Goal: Obtain resource: Download file/media

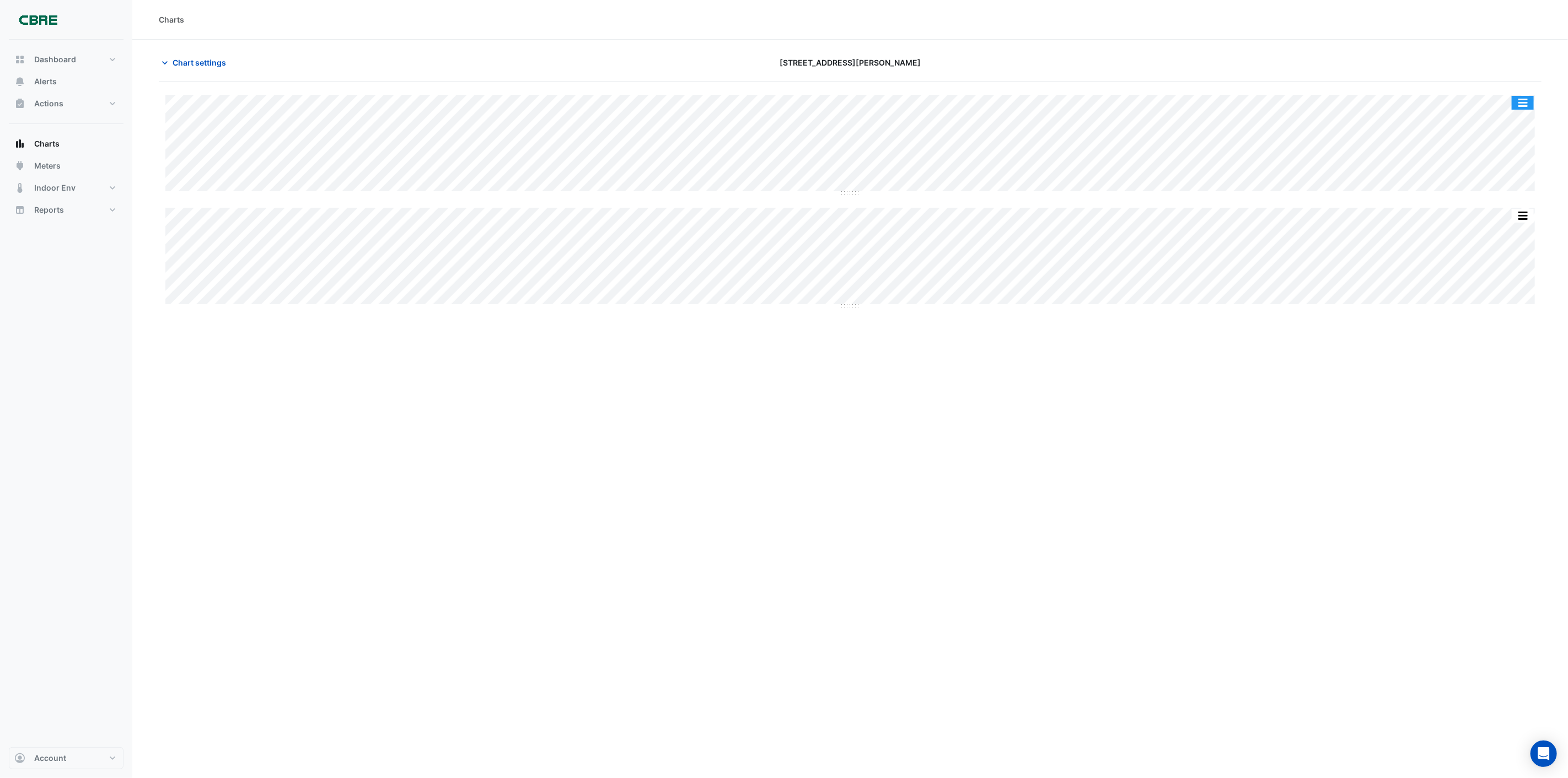
click at [1520, 106] on button "button" at bounding box center [1523, 102] width 22 height 14
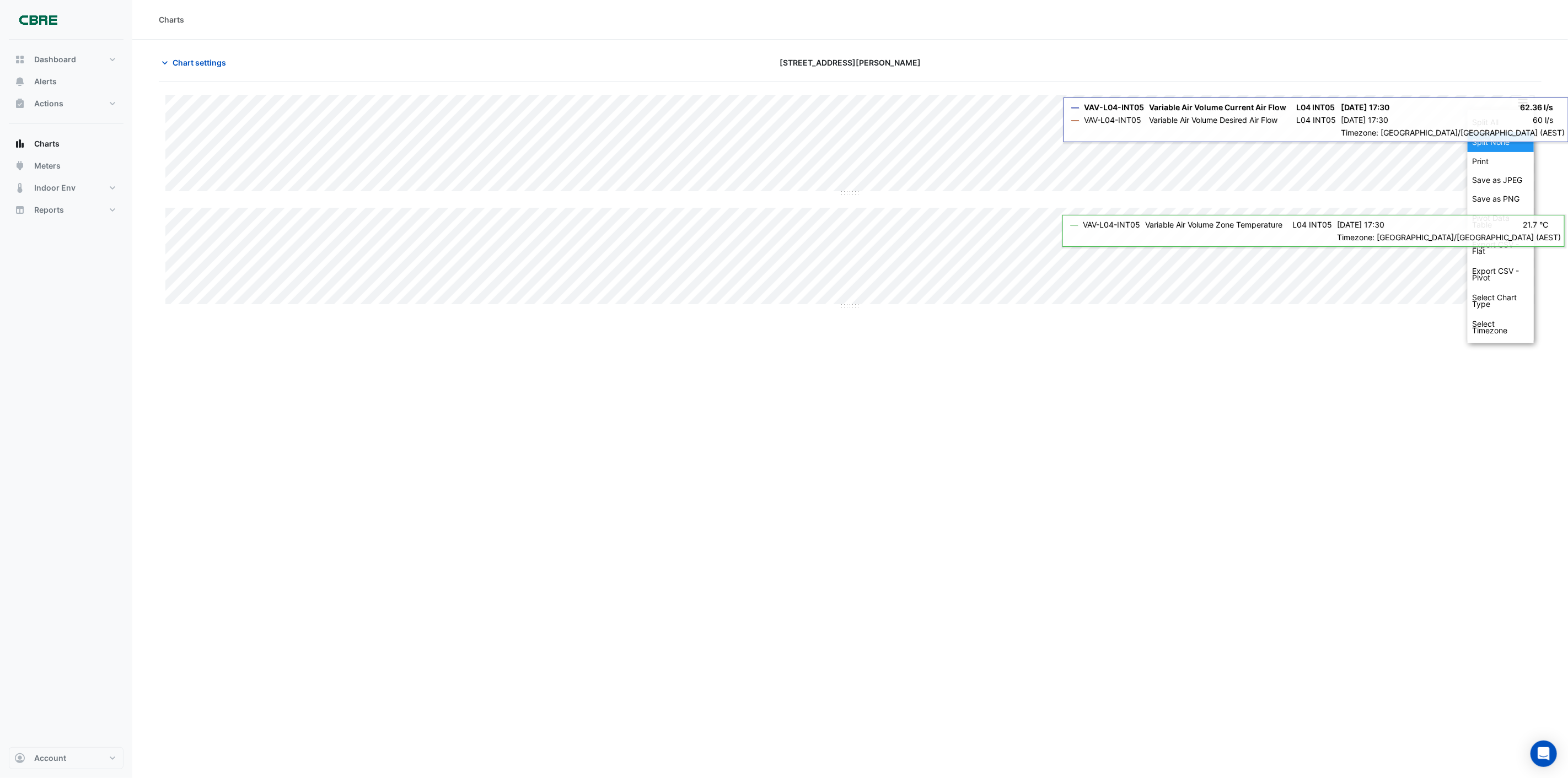
click at [1490, 139] on div "Split None" at bounding box center [1501, 142] width 66 height 20
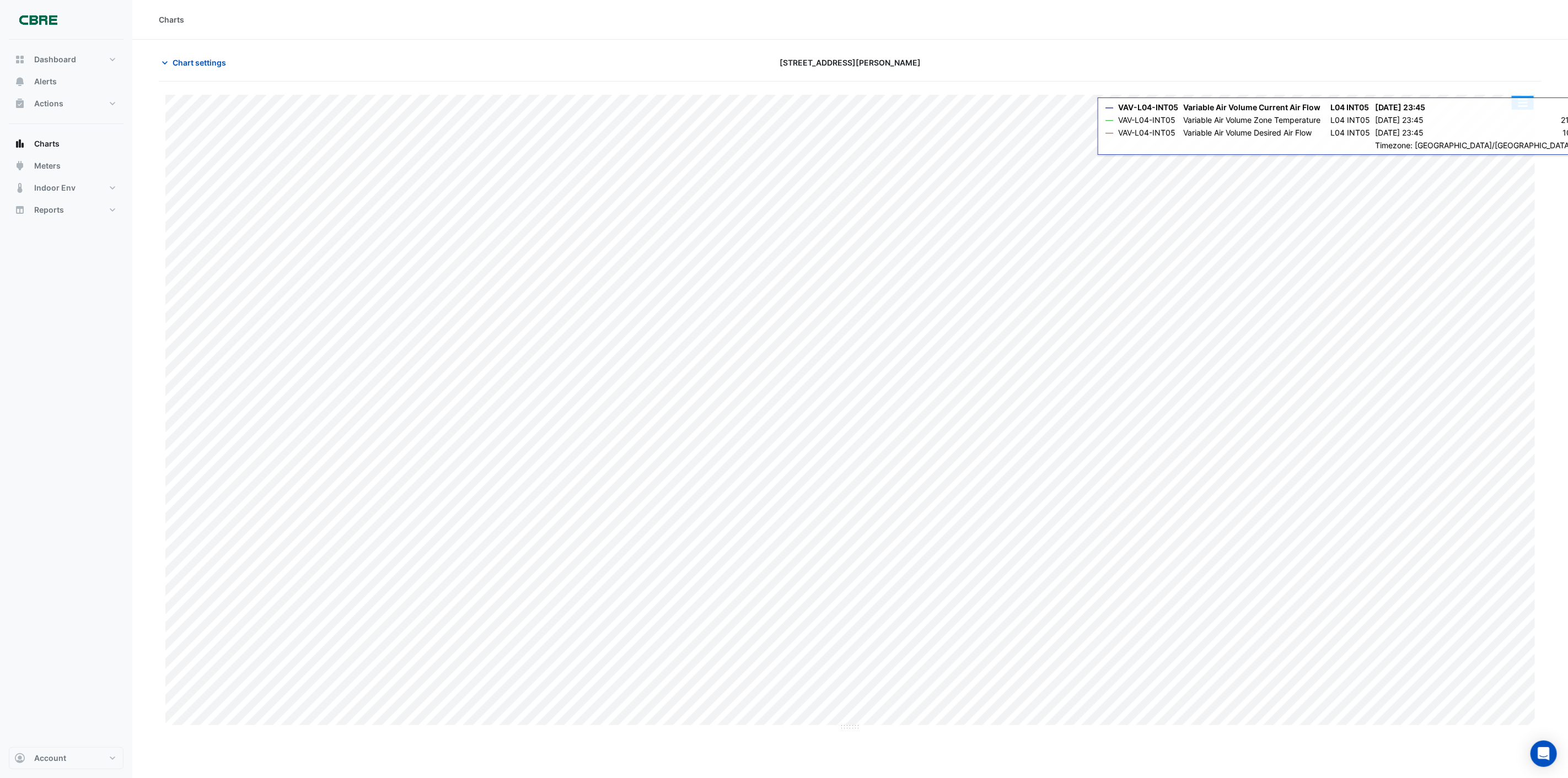
click at [1528, 105] on button "button" at bounding box center [1523, 102] width 22 height 14
click at [1490, 272] on div "Export CSV - Pivot" at bounding box center [1501, 274] width 66 height 27
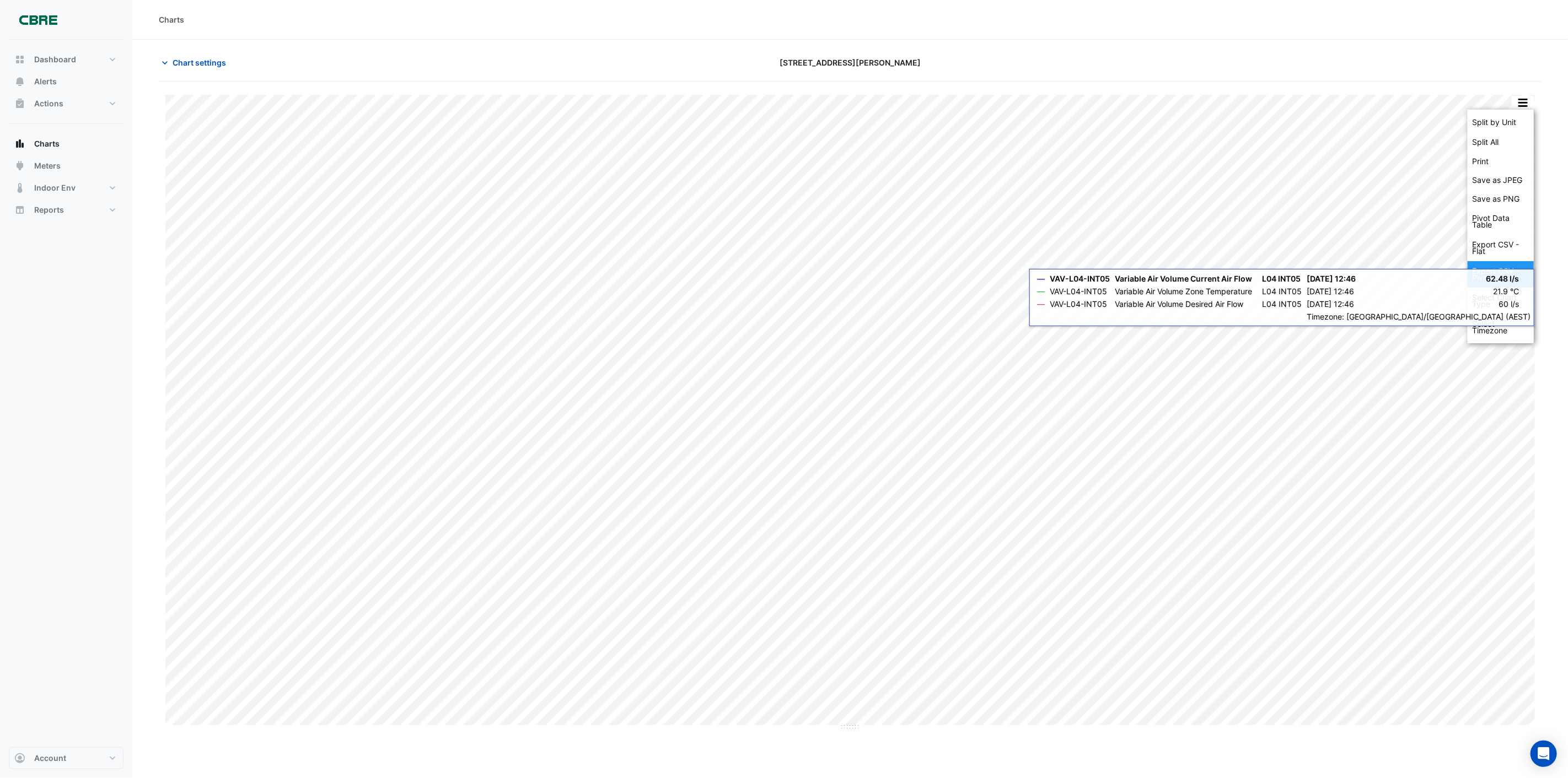
click at [1488, 279] on div "Export CSV - Pivot" at bounding box center [1501, 274] width 66 height 27
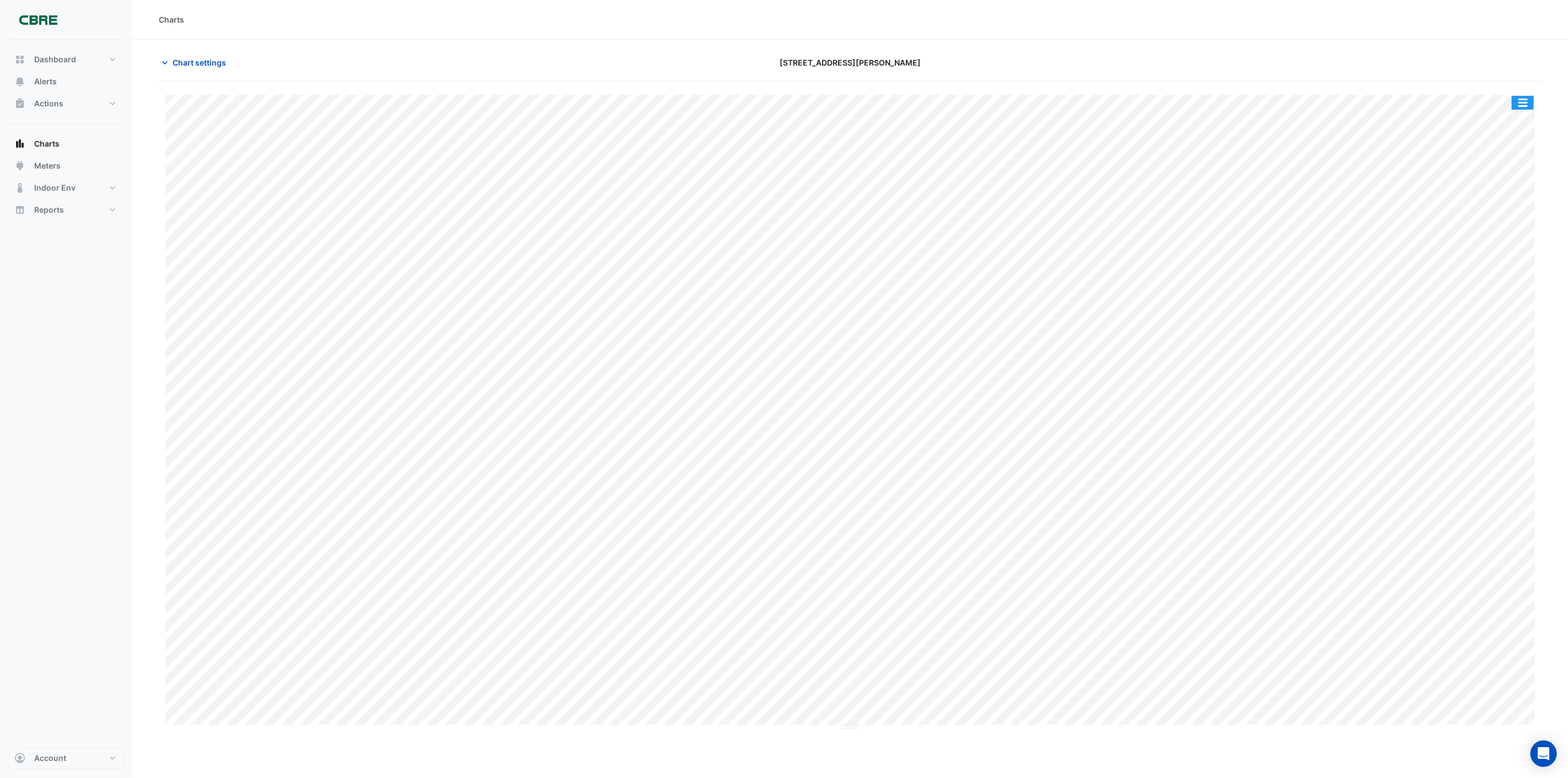
click at [1524, 102] on button "button" at bounding box center [1523, 102] width 22 height 14
click at [1490, 139] on div "Split All" at bounding box center [1501, 142] width 66 height 20
click at [1524, 101] on button "button" at bounding box center [1523, 102] width 22 height 14
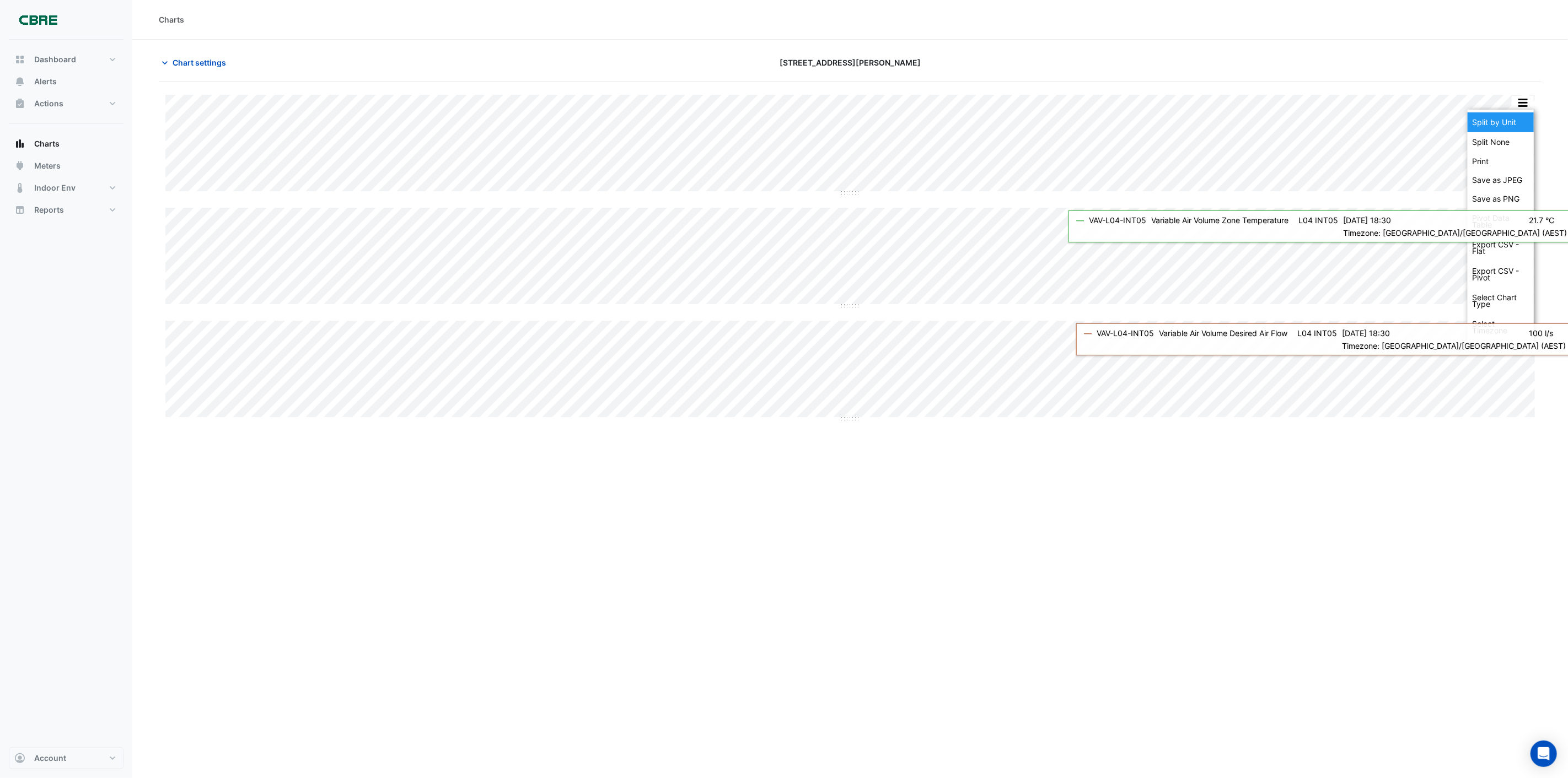
click at [1494, 123] on div "Split by Unit" at bounding box center [1501, 122] width 66 height 20
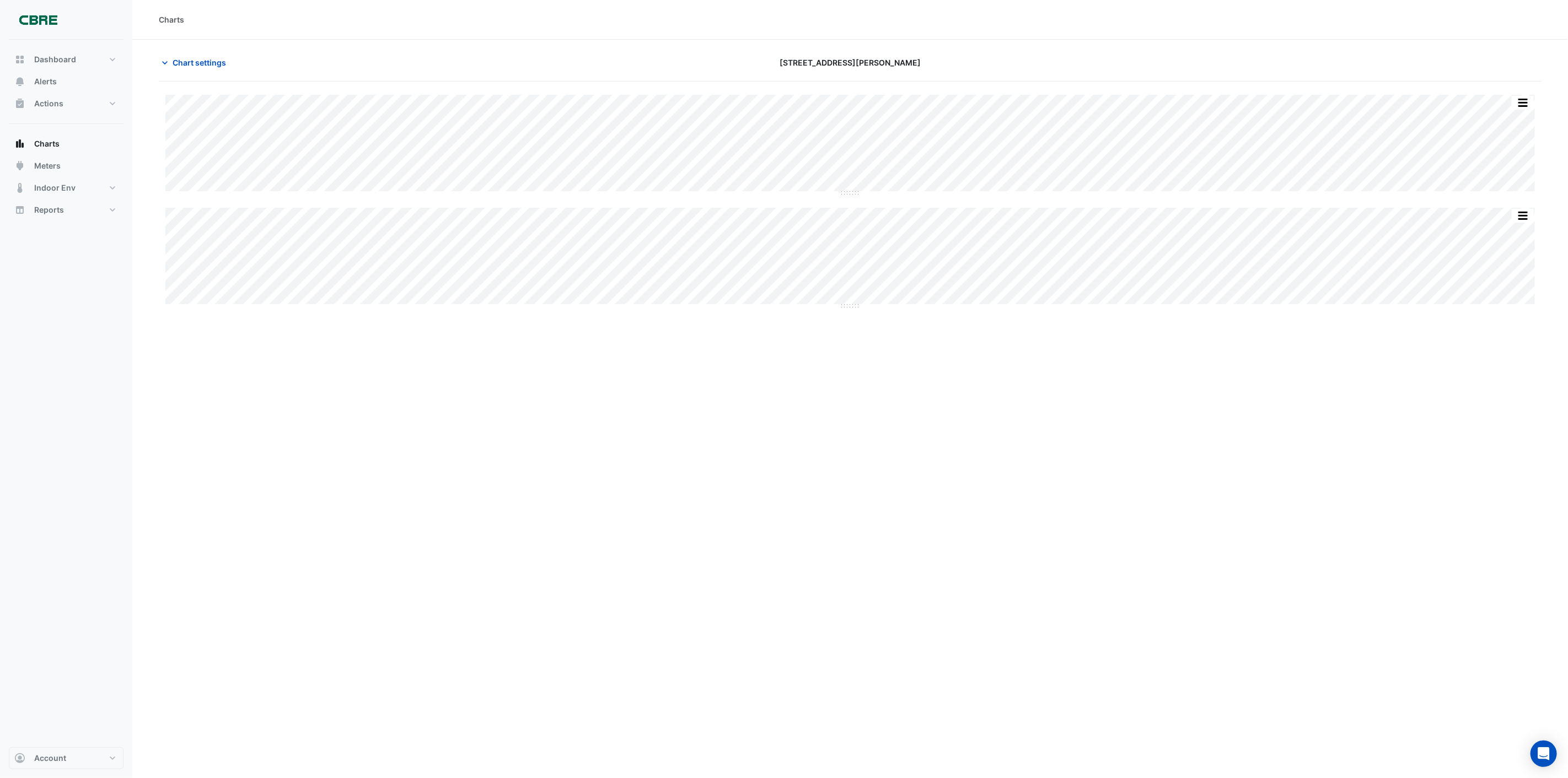
click at [620, 400] on div "Charts Chart settings [STREET_ADDRESS][PERSON_NAME] Split All Split None Print …" at bounding box center [850, 389] width 1436 height 778
click at [236, 313] on div "Split All Split None Print Save as JPEG Save as PNG Pivot Data Table Export CSV…" at bounding box center [850, 201] width 1383 height 239
click at [170, 61] on icon "button" at bounding box center [165, 63] width 11 height 11
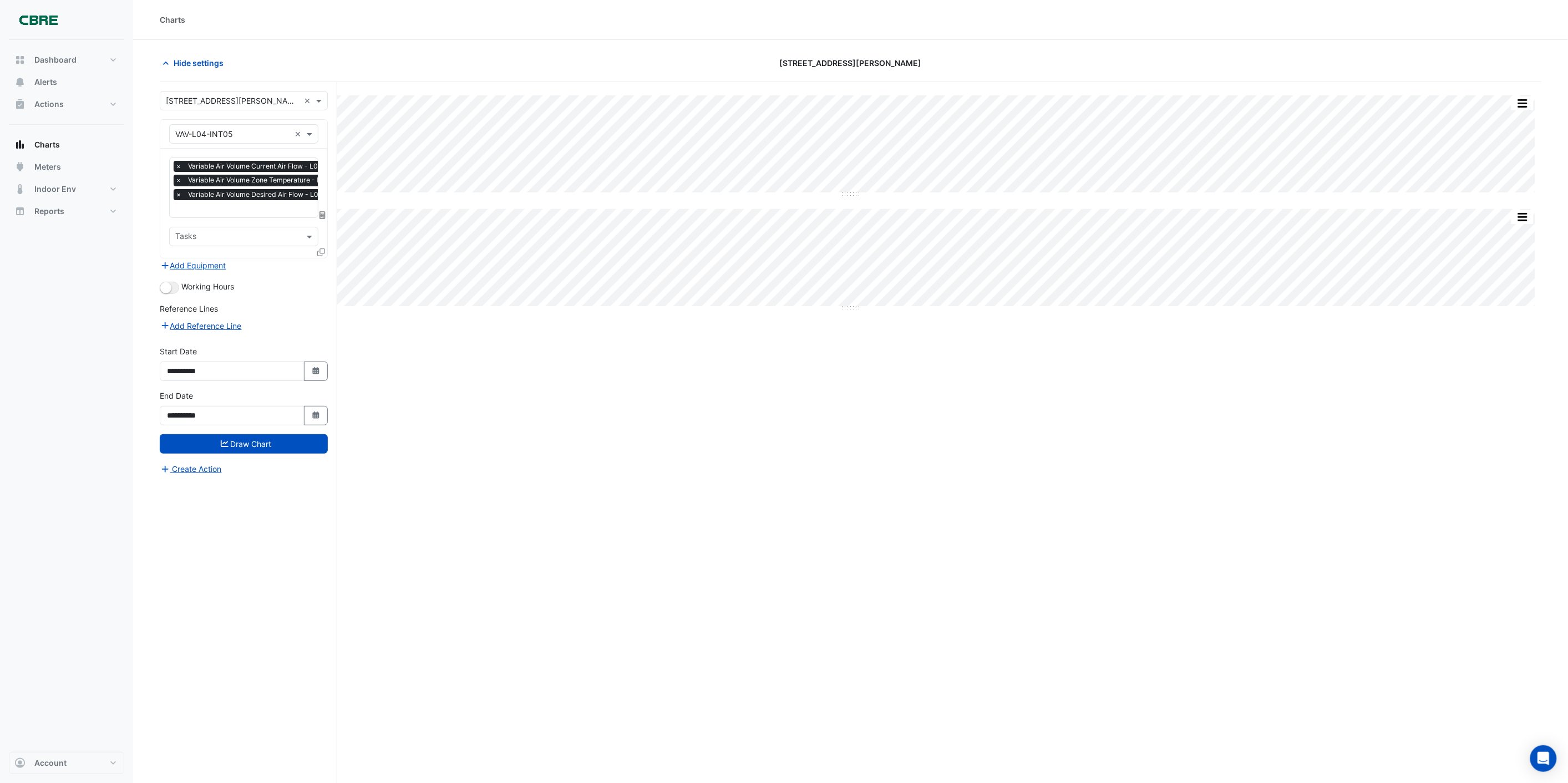
click at [324, 214] on icon at bounding box center [323, 215] width 6 height 7
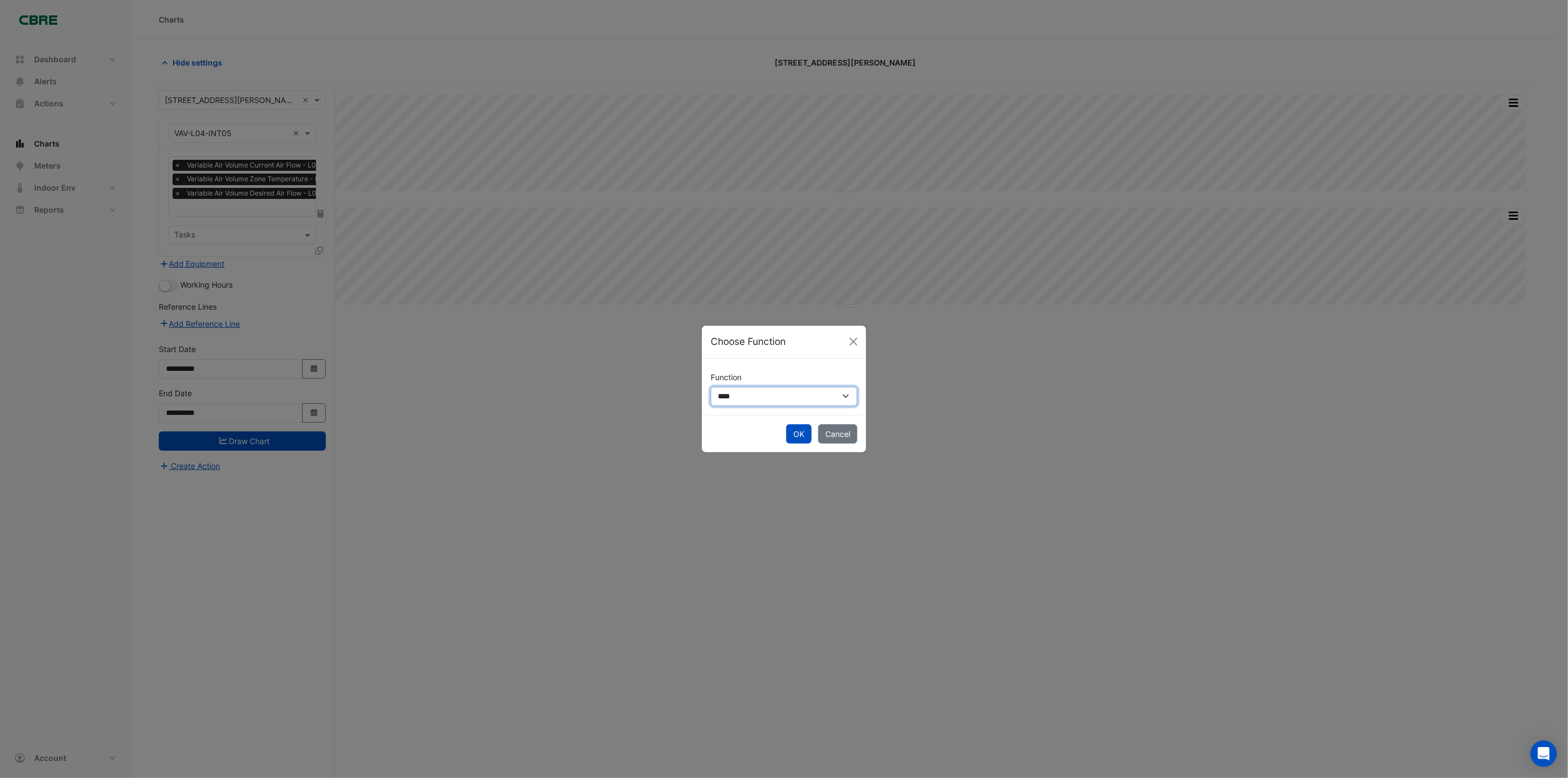
click at [750, 401] on select "**********" at bounding box center [783, 396] width 146 height 19
click at [846, 438] on button "Cancel" at bounding box center [837, 433] width 39 height 19
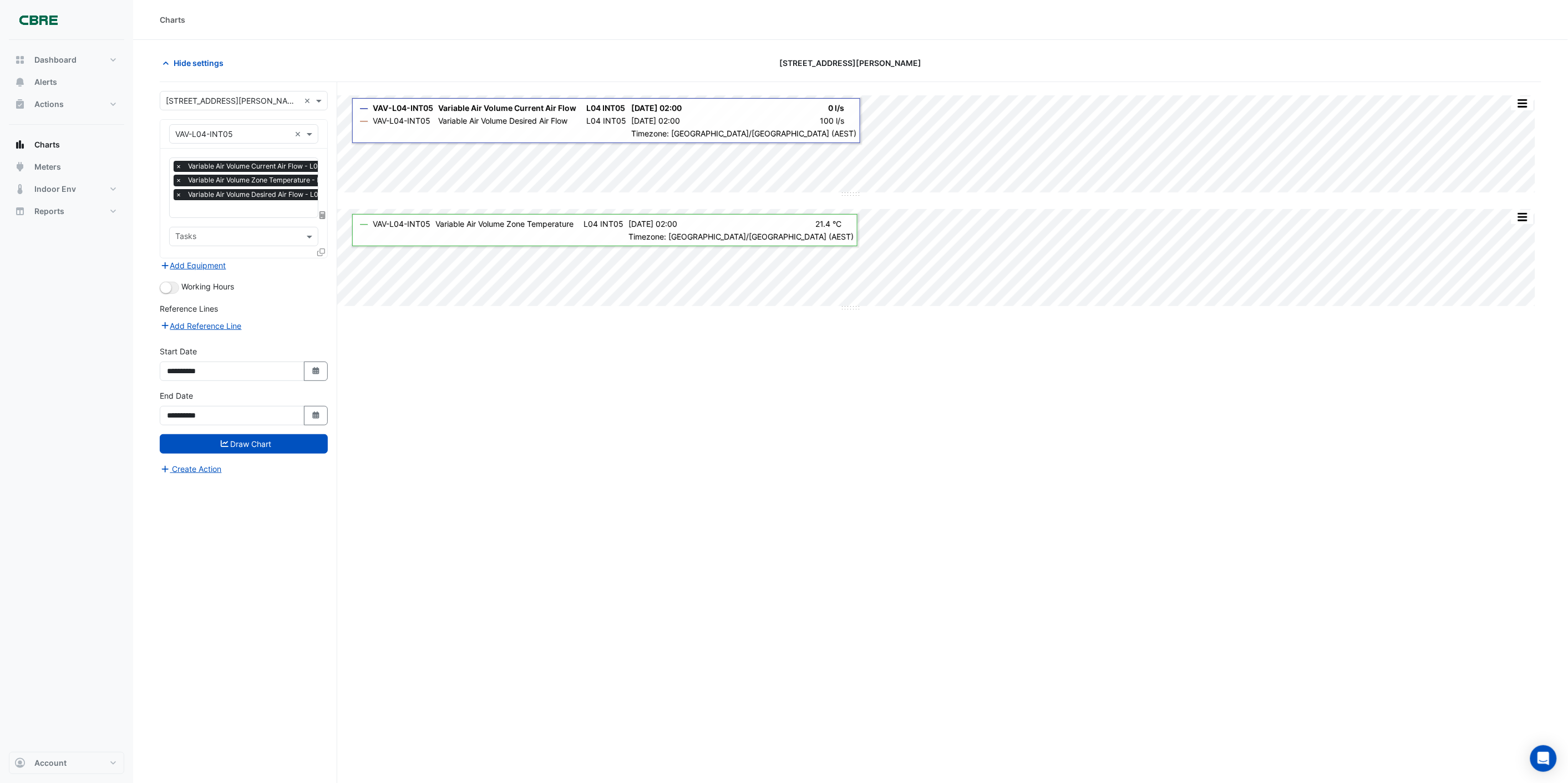
click at [323, 250] on icon at bounding box center [321, 252] width 7 height 7
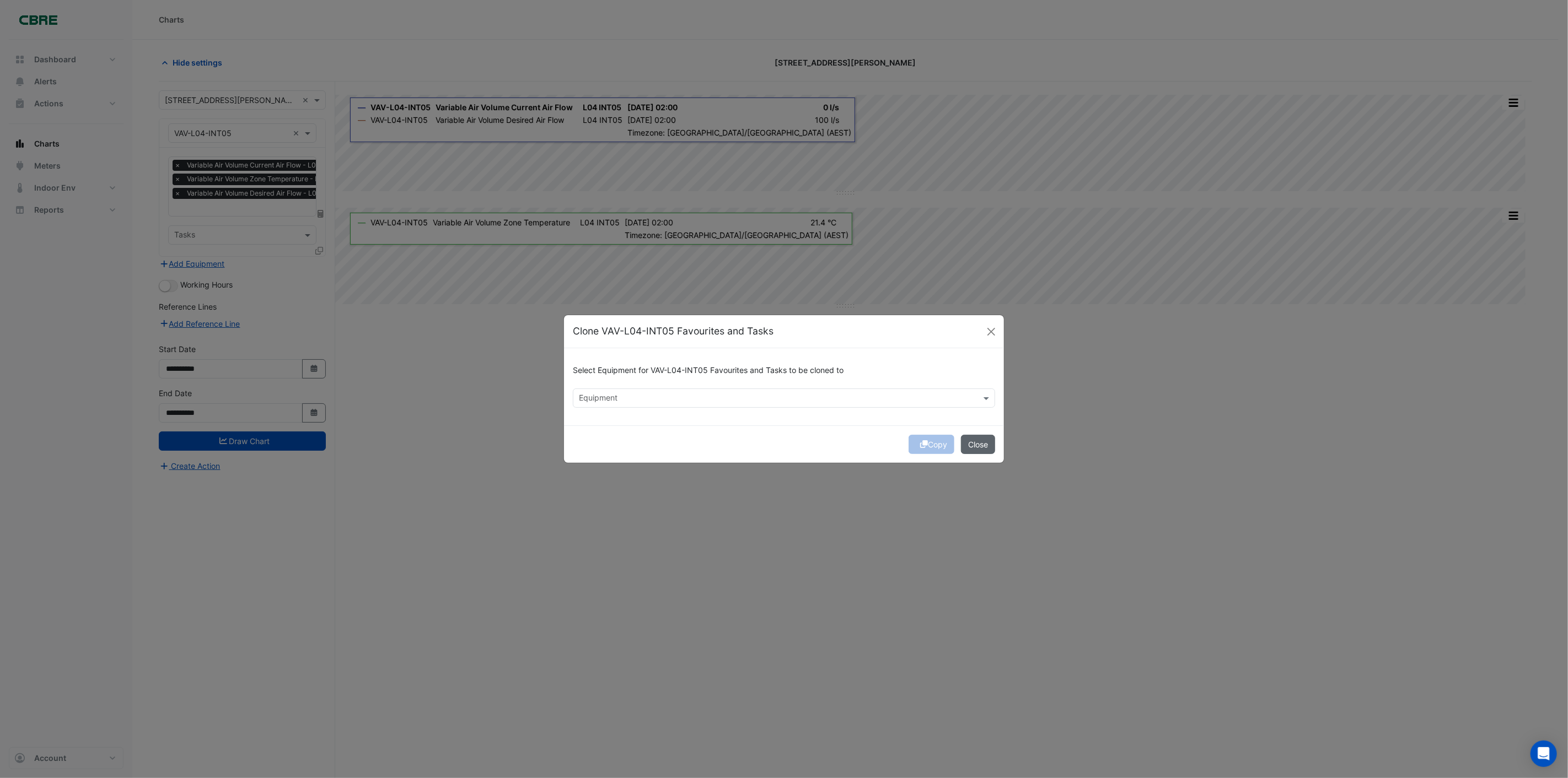
click at [974, 445] on button "Close" at bounding box center [978, 444] width 34 height 19
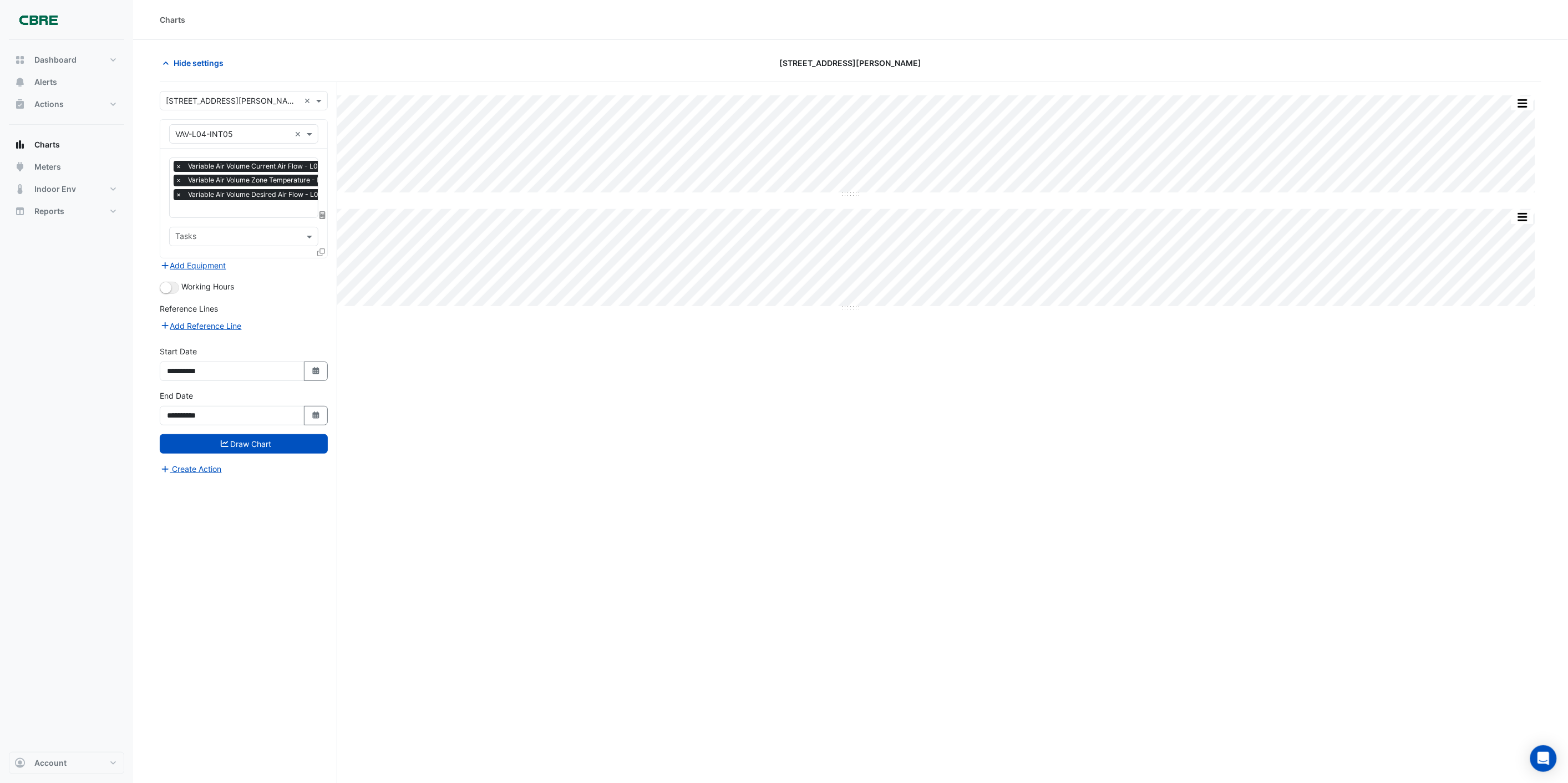
click at [311, 286] on div "Working Hours" at bounding box center [244, 287] width 168 height 13
click at [321, 254] on icon at bounding box center [321, 252] width 7 height 7
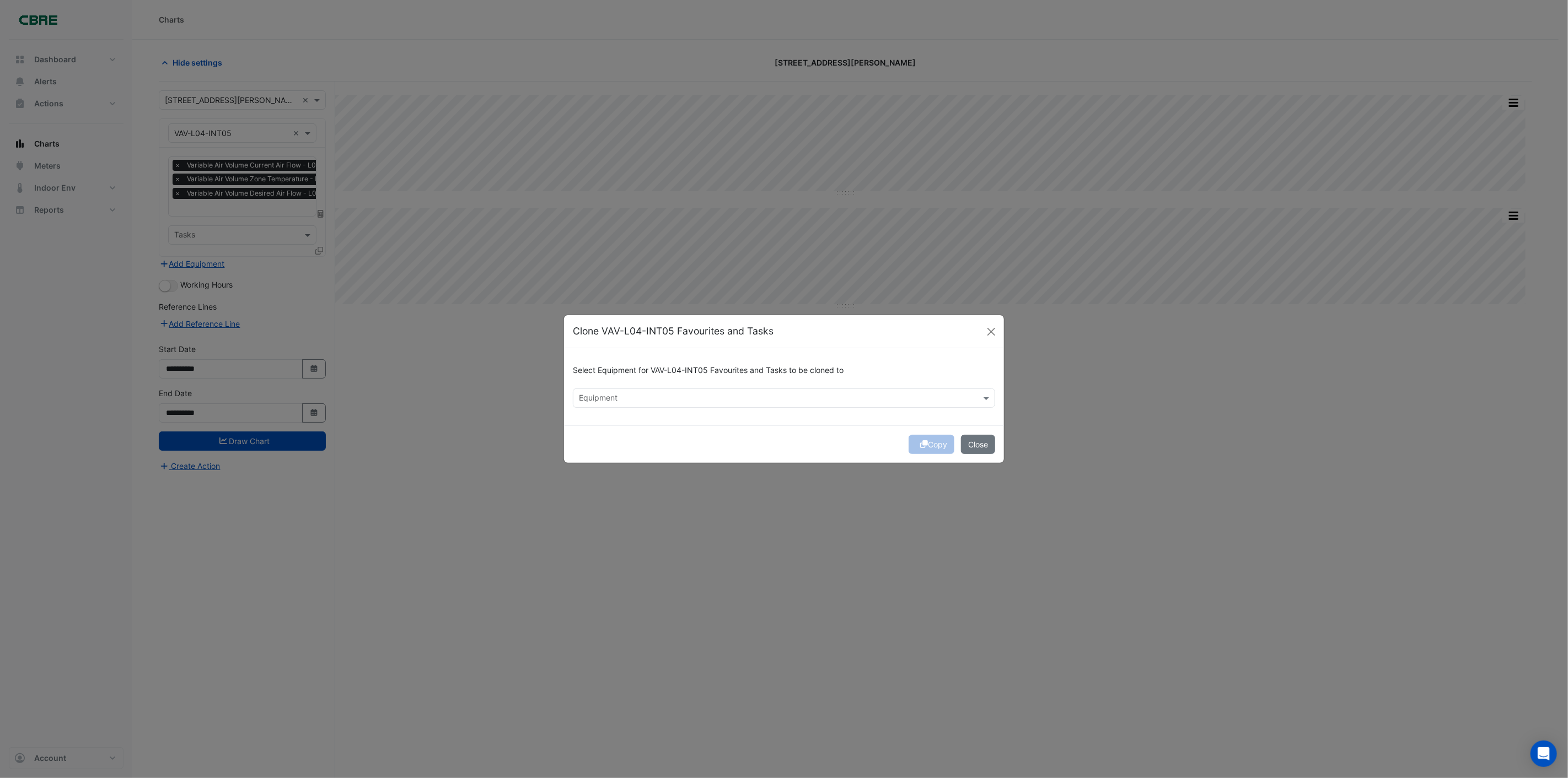
click at [576, 392] on div "Equipment" at bounding box center [775, 398] width 403 height 17
click at [622, 424] on span "VAV-L04-INT11" at bounding box center [609, 422] width 55 height 9
click at [596, 420] on span "VAV-L04-INT12" at bounding box center [610, 422] width 56 height 9
click at [618, 425] on span "VAV-L04-INT13" at bounding box center [610, 422] width 56 height 9
click at [618, 425] on span "VAV-L04-INT02" at bounding box center [610, 422] width 57 height 9
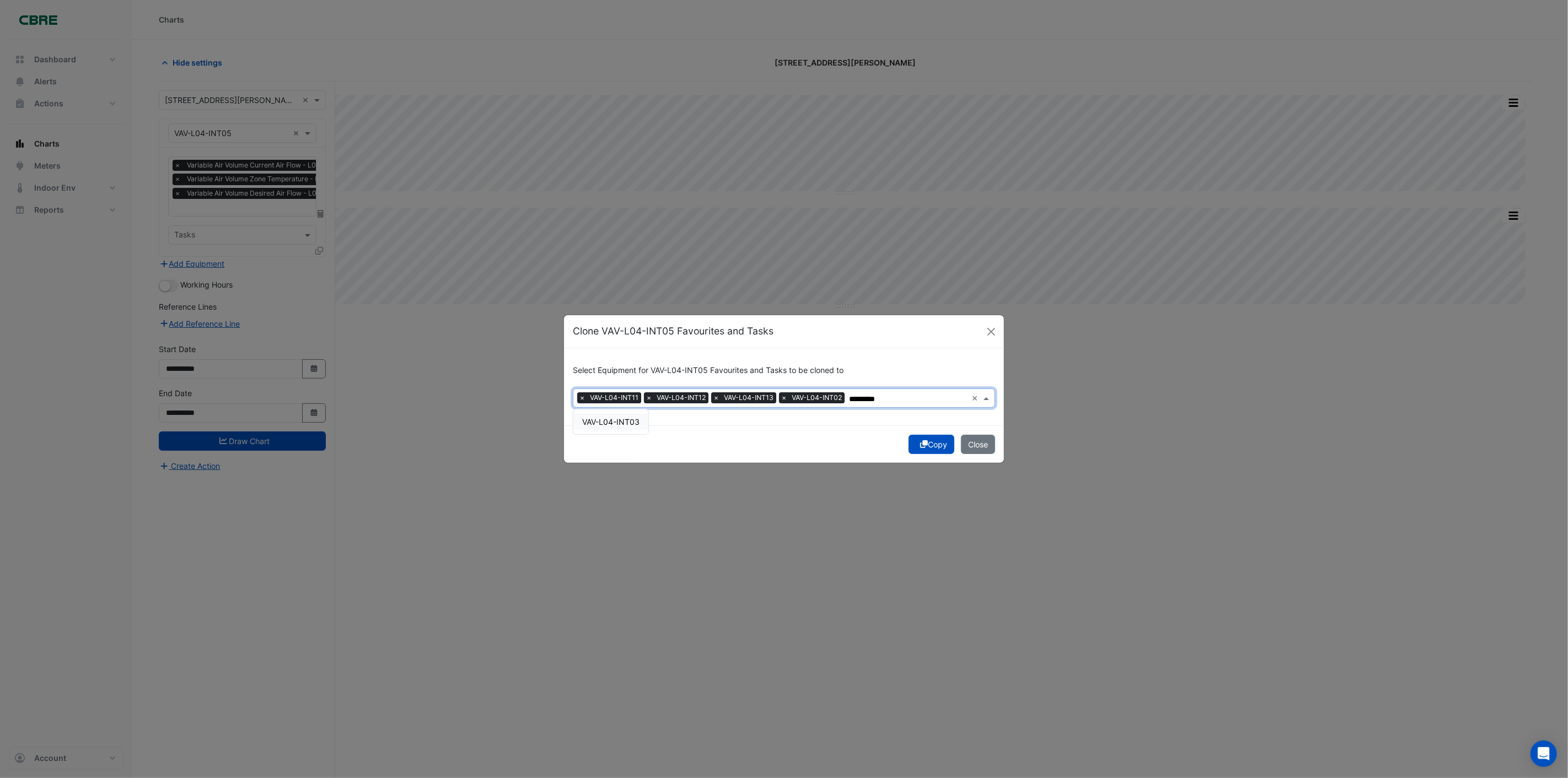
click at [618, 425] on span "VAV-L04-INT03" at bounding box center [610, 422] width 57 height 9
click at [930, 395] on input "*********" at bounding box center [942, 399] width 49 height 12
click at [955, 400] on input "*********" at bounding box center [942, 399] width 49 height 12
click at [608, 420] on span "VAV-L03-INT02" at bounding box center [610, 422] width 57 height 9
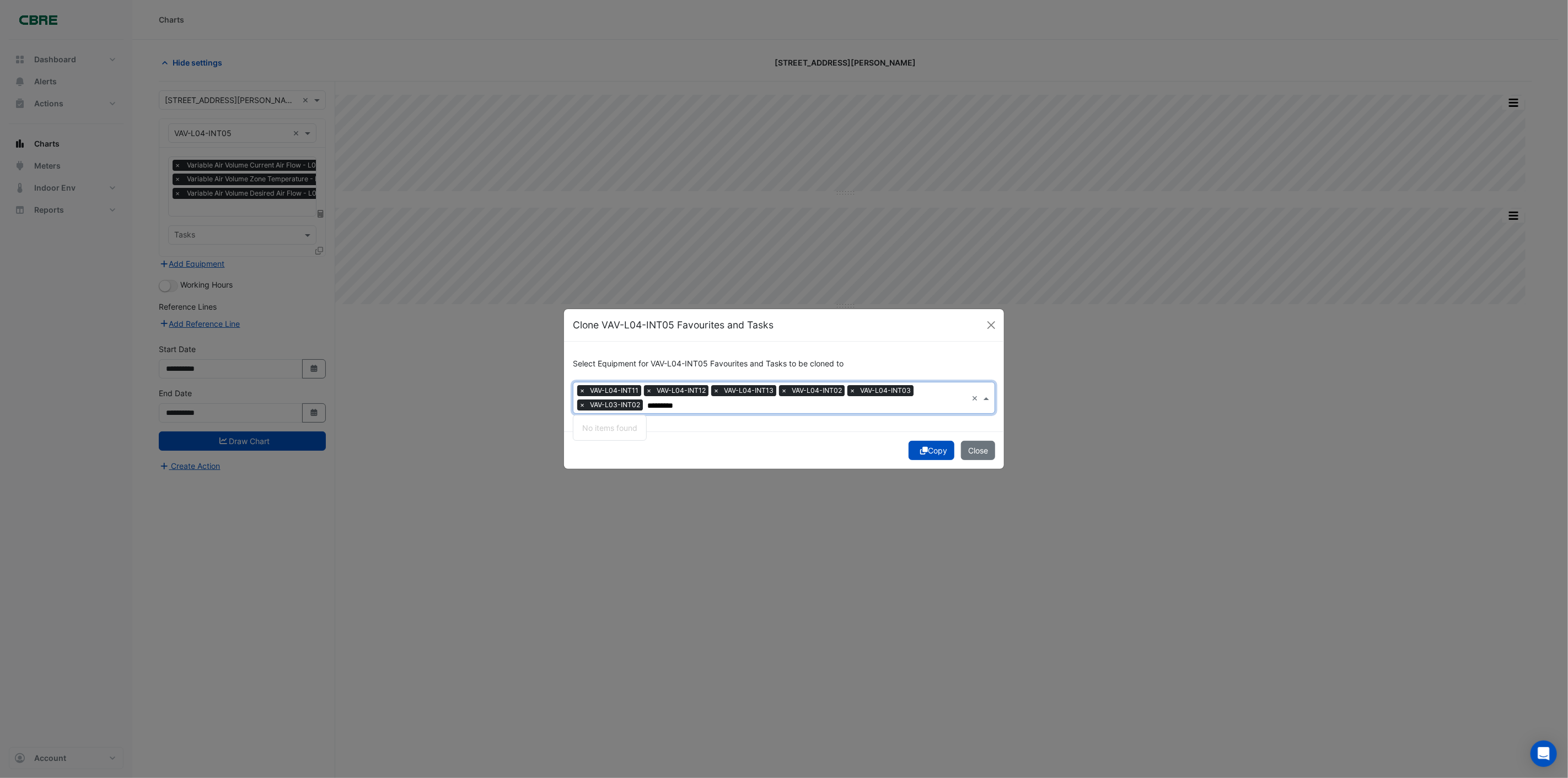
click at [659, 401] on input "*********" at bounding box center [807, 406] width 320 height 12
click at [687, 407] on input "*********" at bounding box center [807, 406] width 320 height 12
click at [608, 422] on div "VAV-L02-S01" at bounding box center [606, 428] width 65 height 16
type input "*****"
click at [723, 443] on div "Copy Close" at bounding box center [784, 450] width 440 height 38
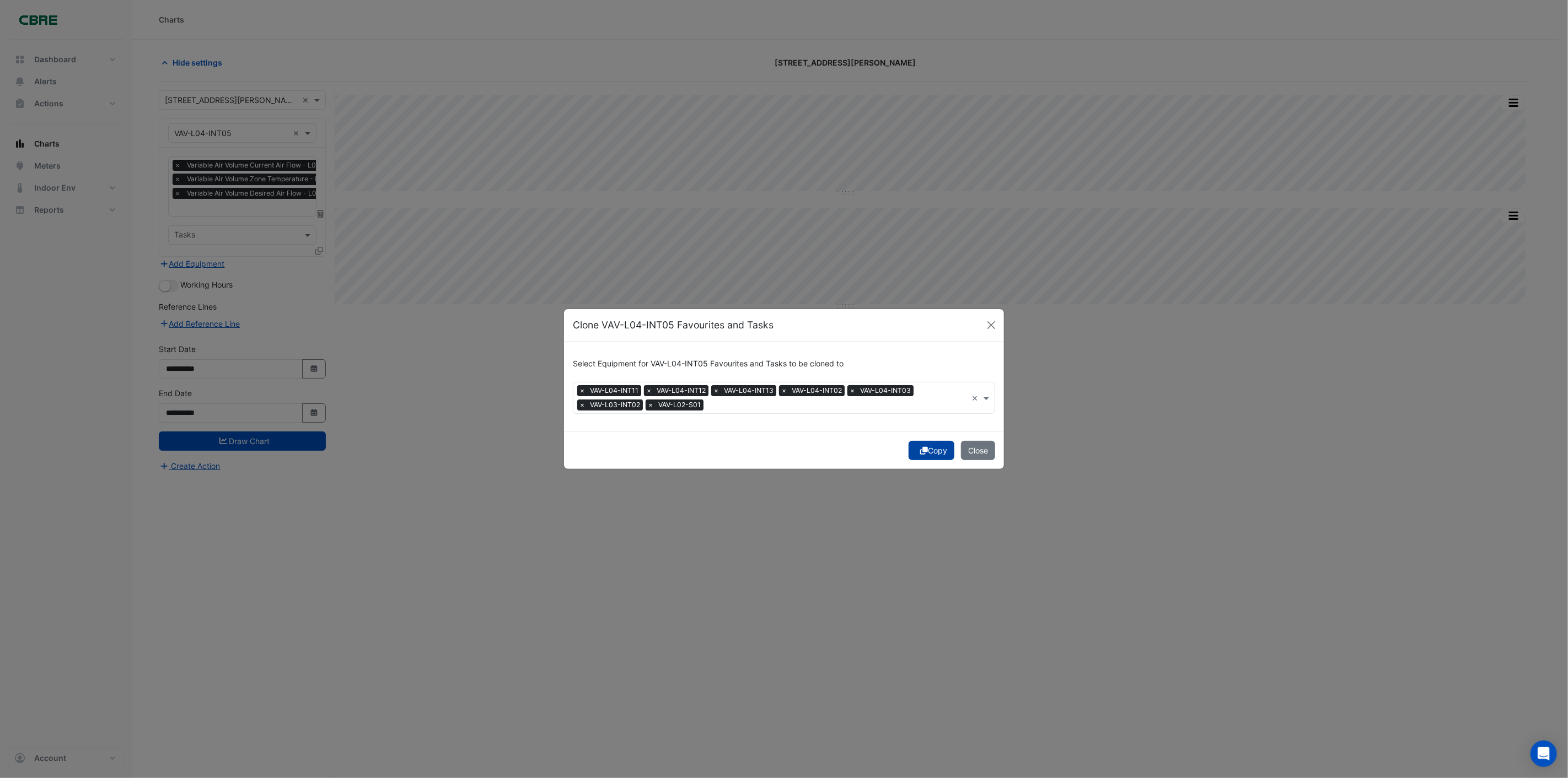
click at [922, 453] on icon "submit" at bounding box center [924, 451] width 7 height 7
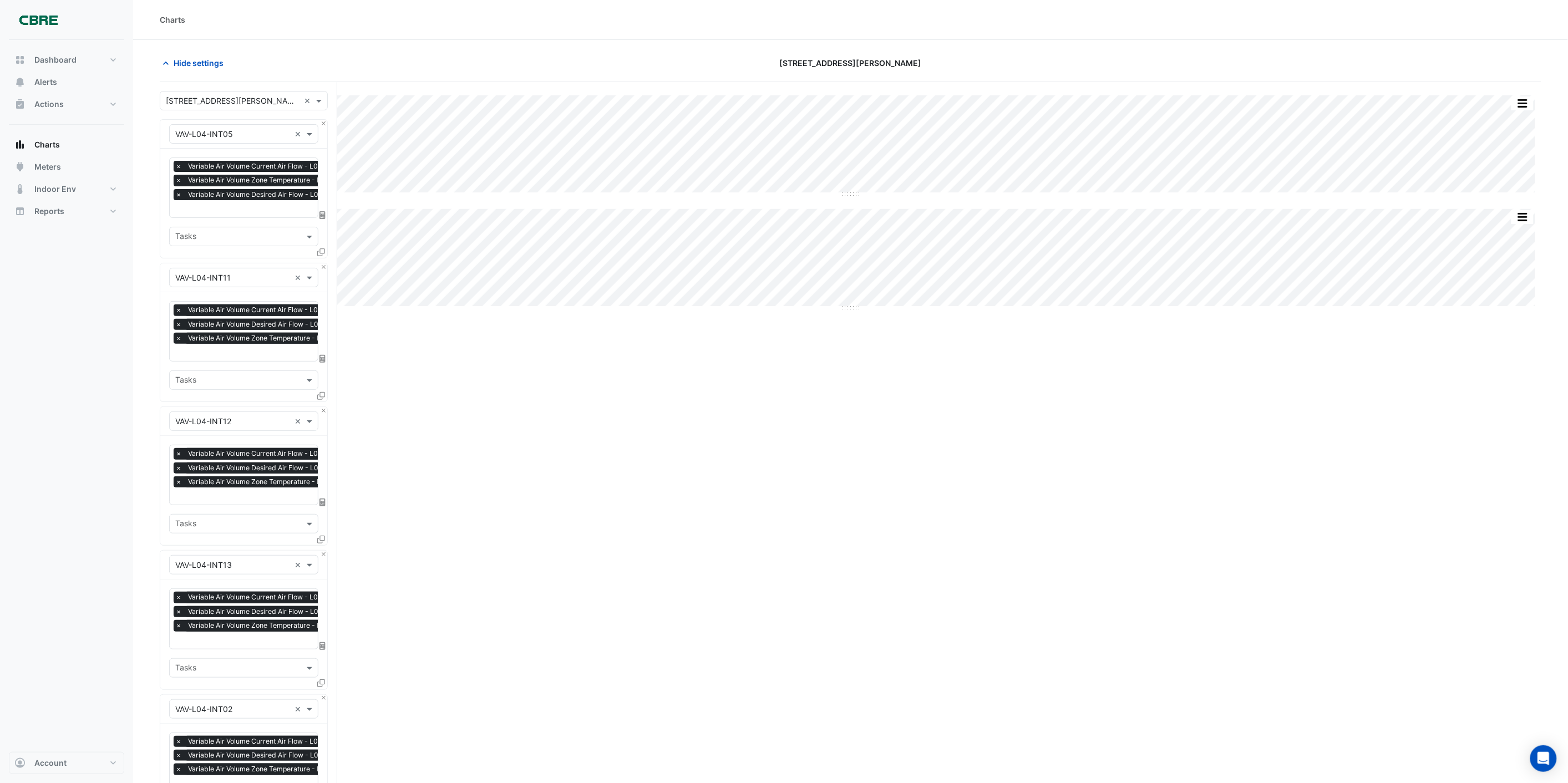
click at [461, 378] on div "Split All Split None Print Save as JPEG Save as PNG Pivot Data Table Export CSV…" at bounding box center [850, 786] width 1382 height 1408
click at [158, 296] on section "Hide settings [STREET_ADDRESS][PERSON_NAME] Split All Split None Print Save as …" at bounding box center [850, 765] width 1435 height 1450
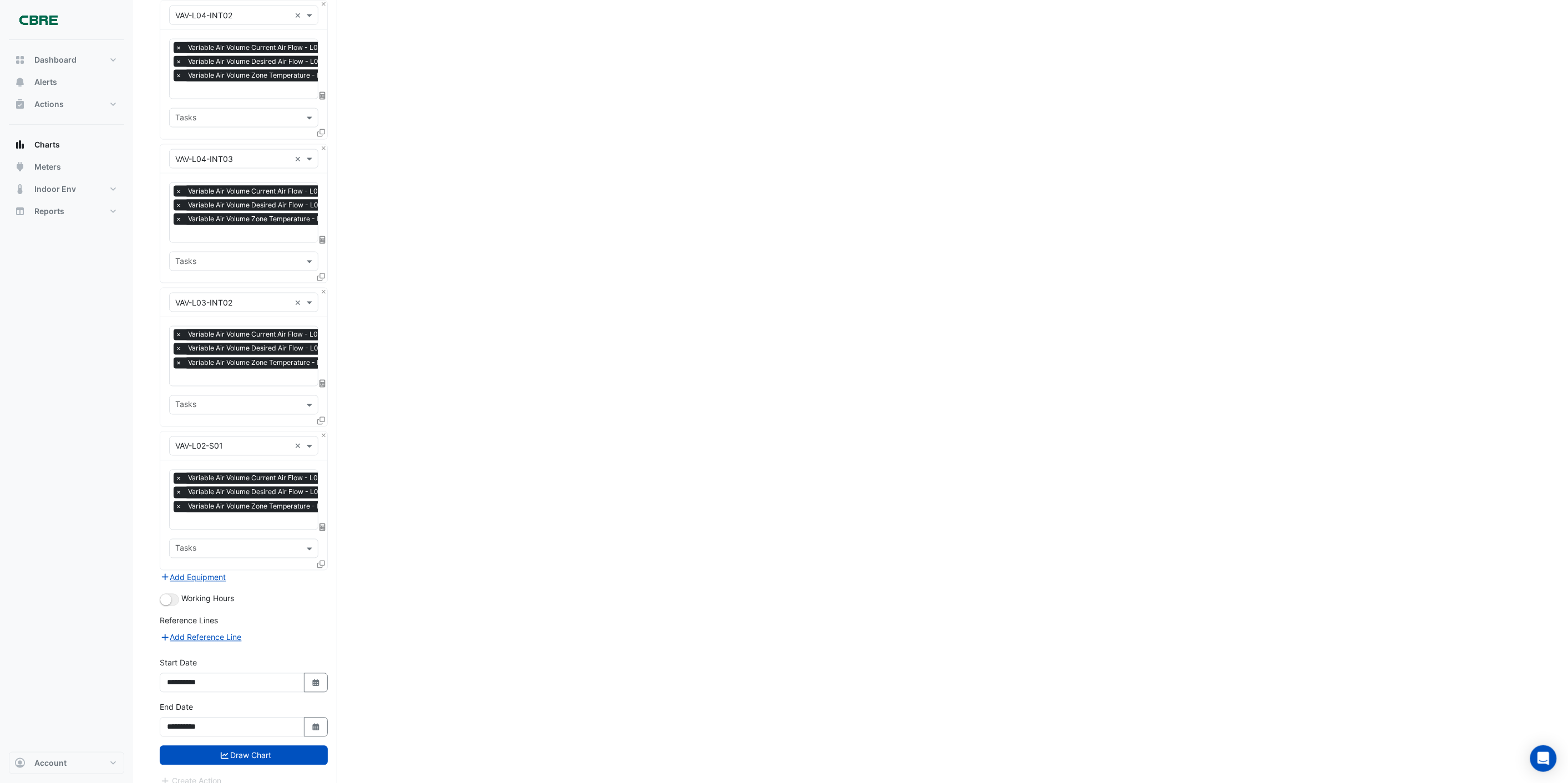
scroll to position [698, 0]
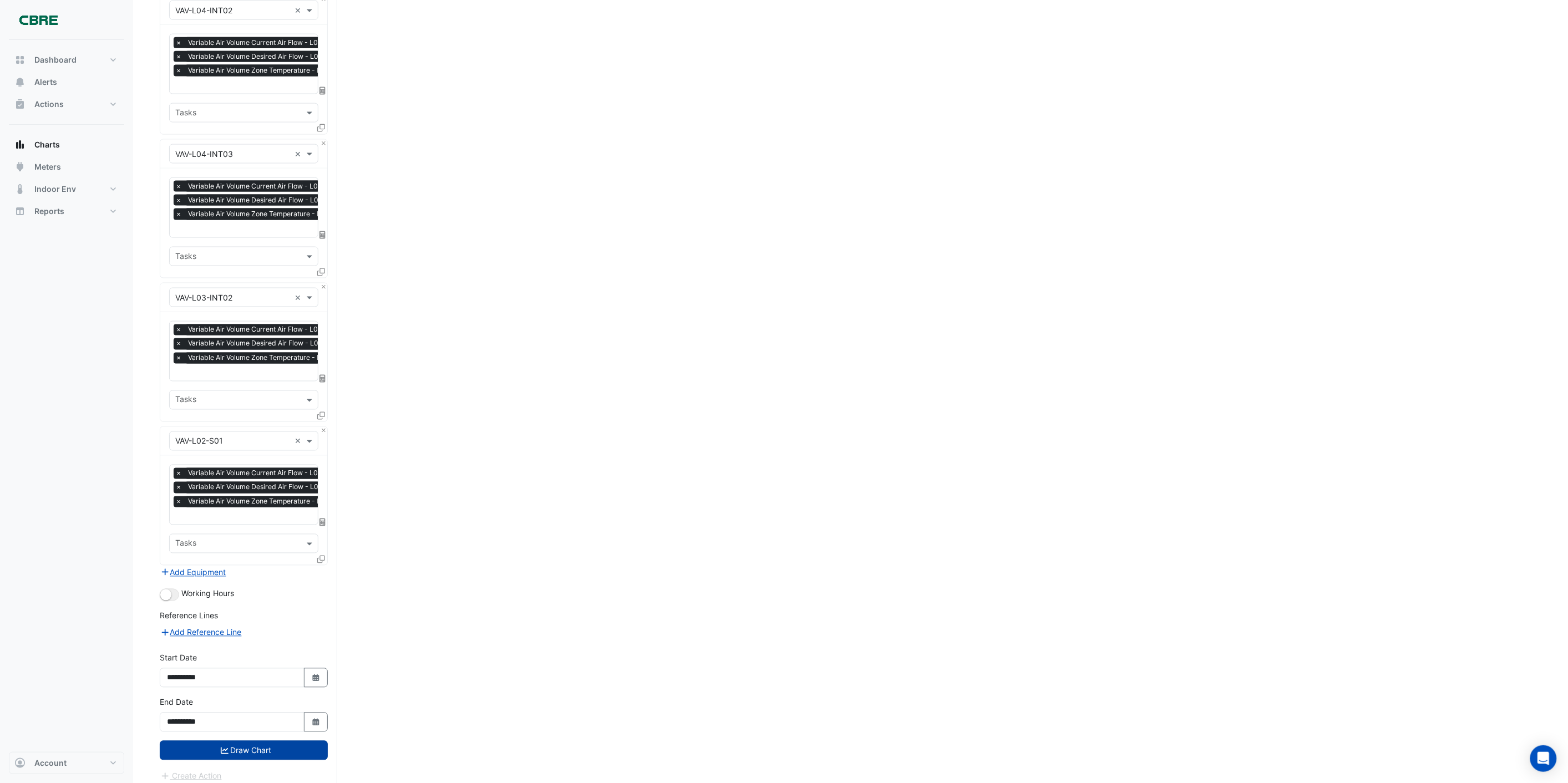
click at [224, 747] on icon "submit" at bounding box center [224, 751] width 7 height 7
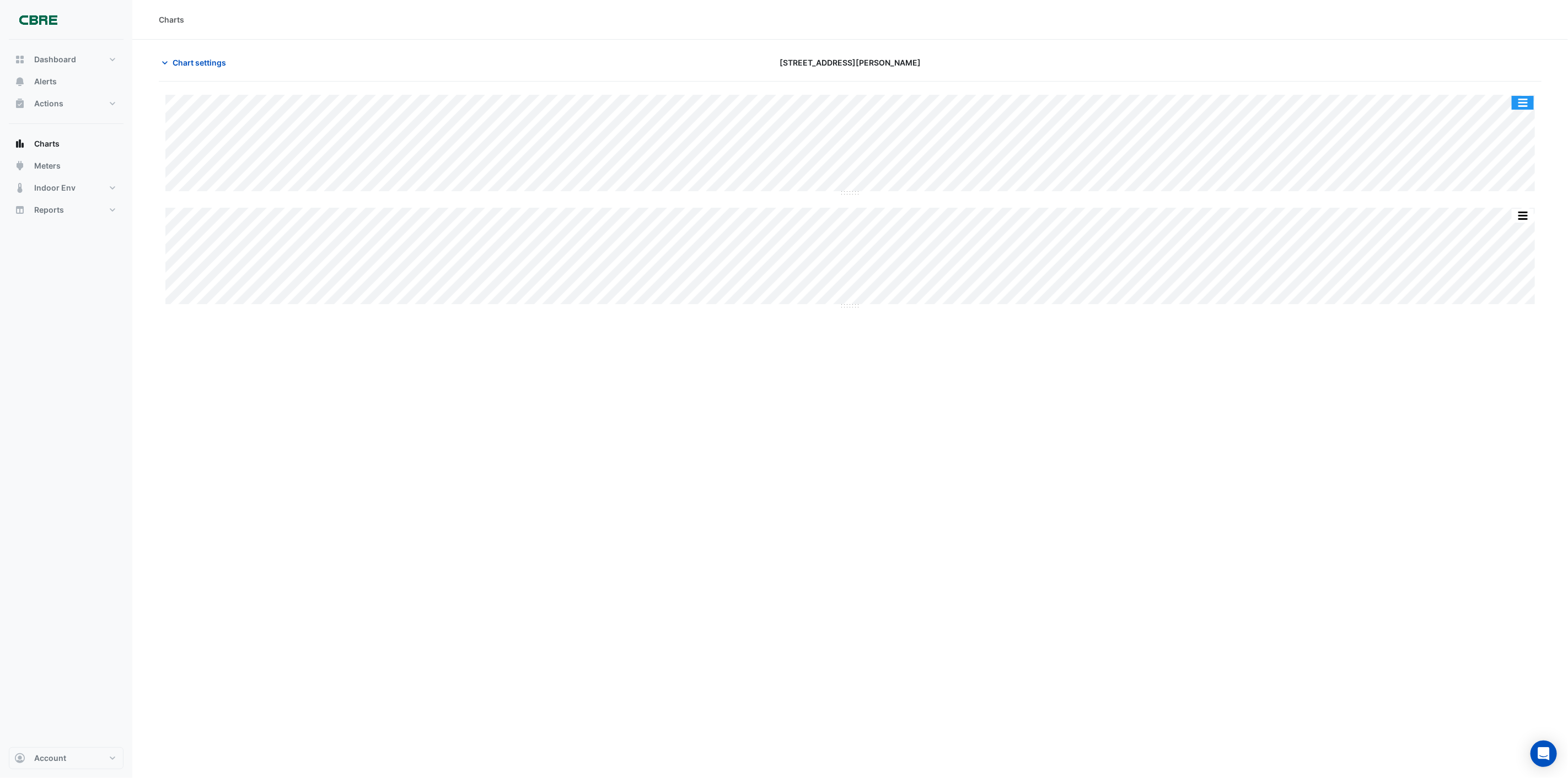
click at [1524, 103] on button "button" at bounding box center [1523, 102] width 22 height 14
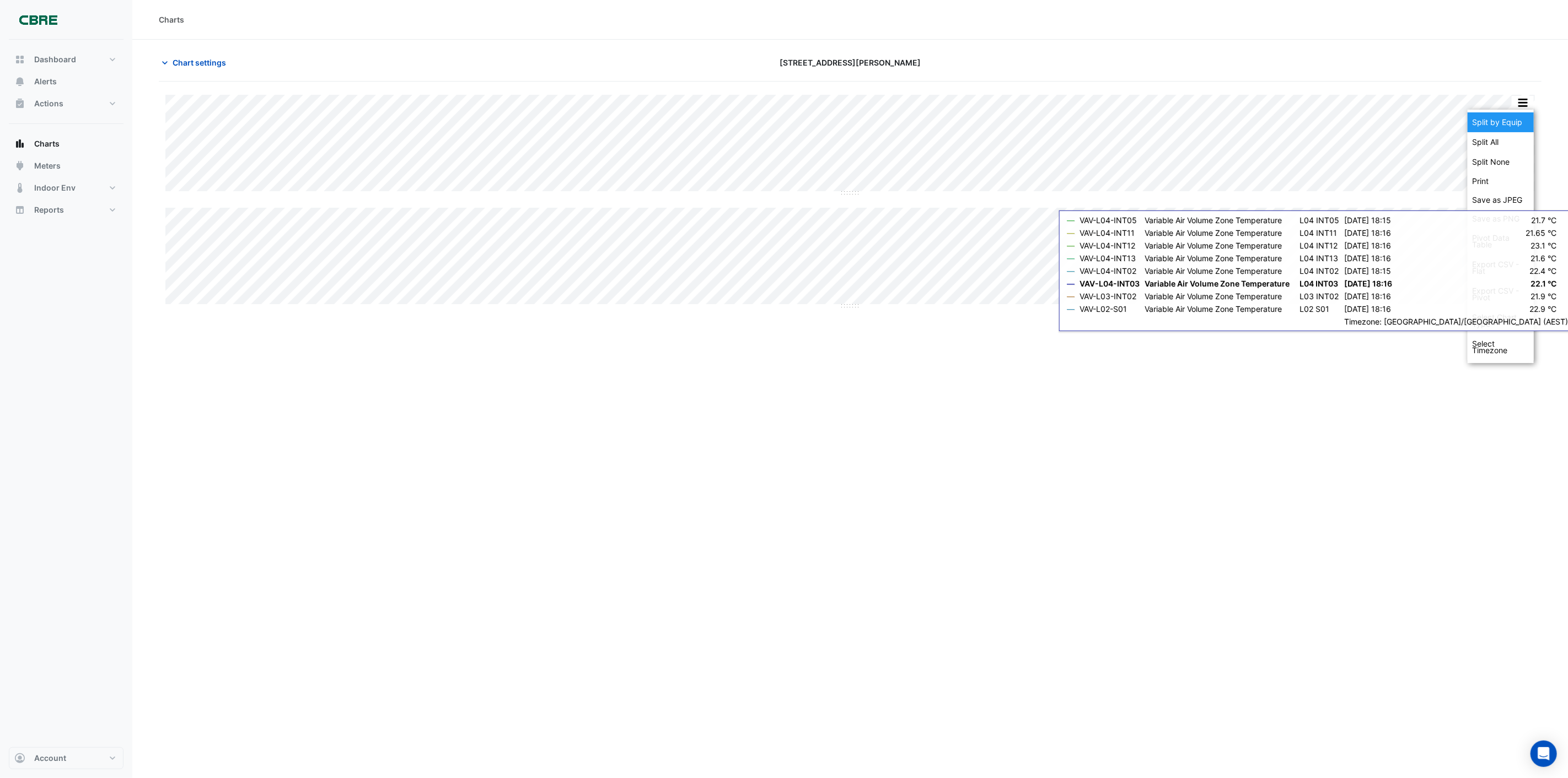
click at [1494, 125] on div "Split by Equip" at bounding box center [1501, 122] width 66 height 20
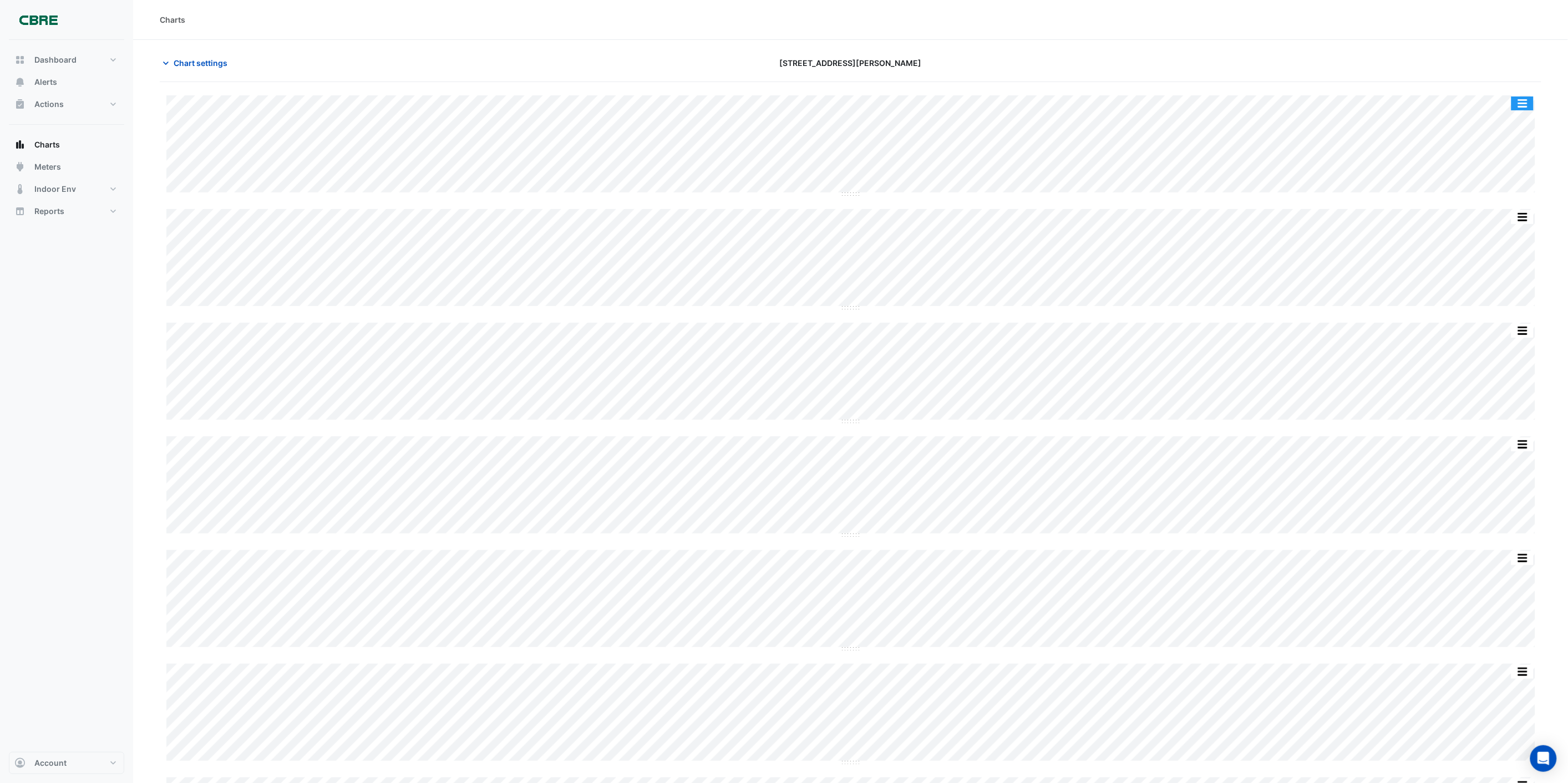
click at [1524, 101] on button "button" at bounding box center [1523, 103] width 22 height 14
click at [1489, 298] on div "Export CSV - Pivot" at bounding box center [1500, 296] width 66 height 27
click at [1523, 101] on button "button" at bounding box center [1523, 103] width 22 height 14
click at [1502, 157] on div "Split None" at bounding box center [1500, 163] width 66 height 20
click at [1529, 98] on button "button" at bounding box center [1532, 103] width 22 height 14
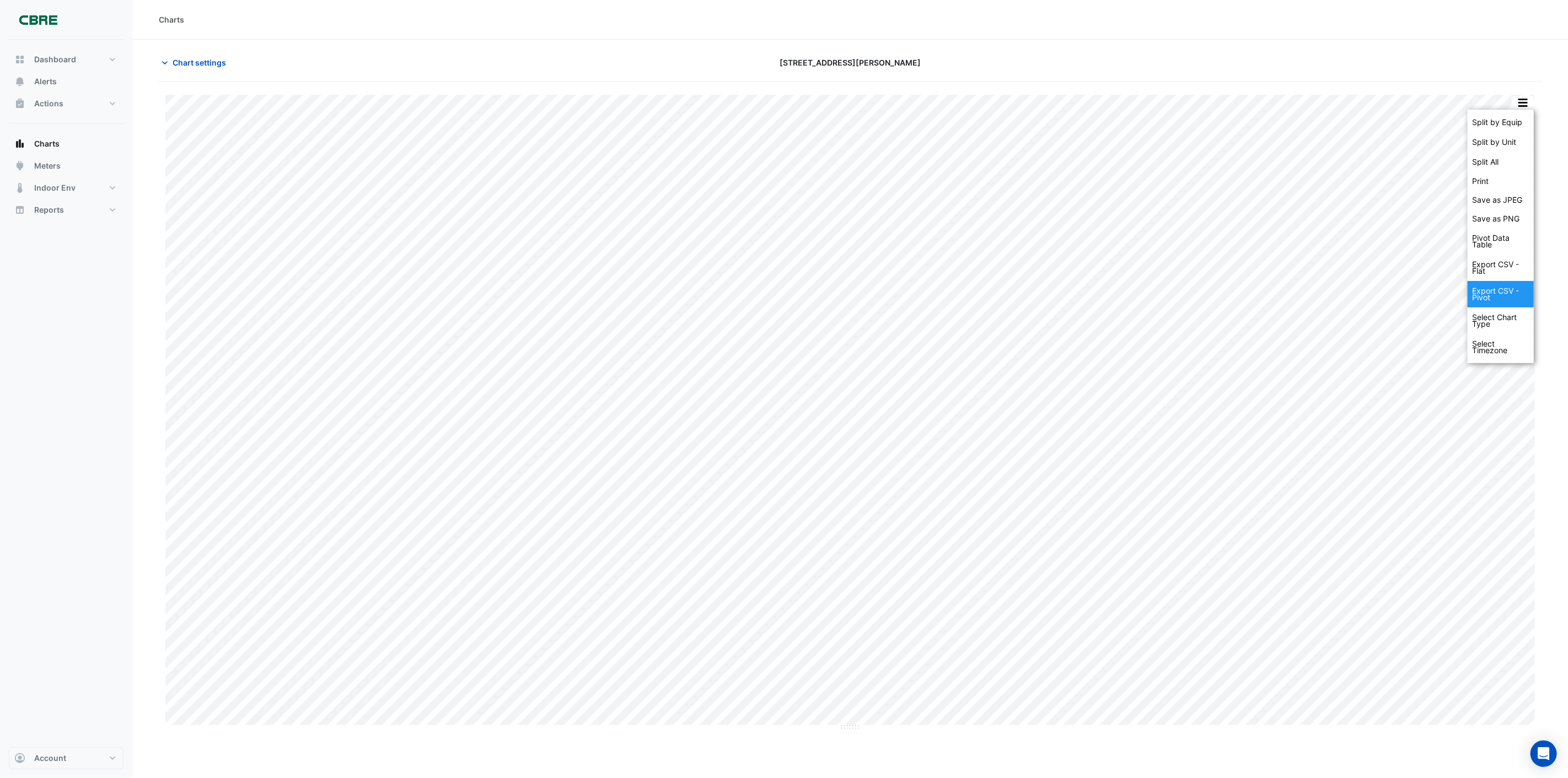
click at [1493, 293] on div "Export CSV - Pivot" at bounding box center [1501, 294] width 66 height 27
